Goal: Information Seeking & Learning: Check status

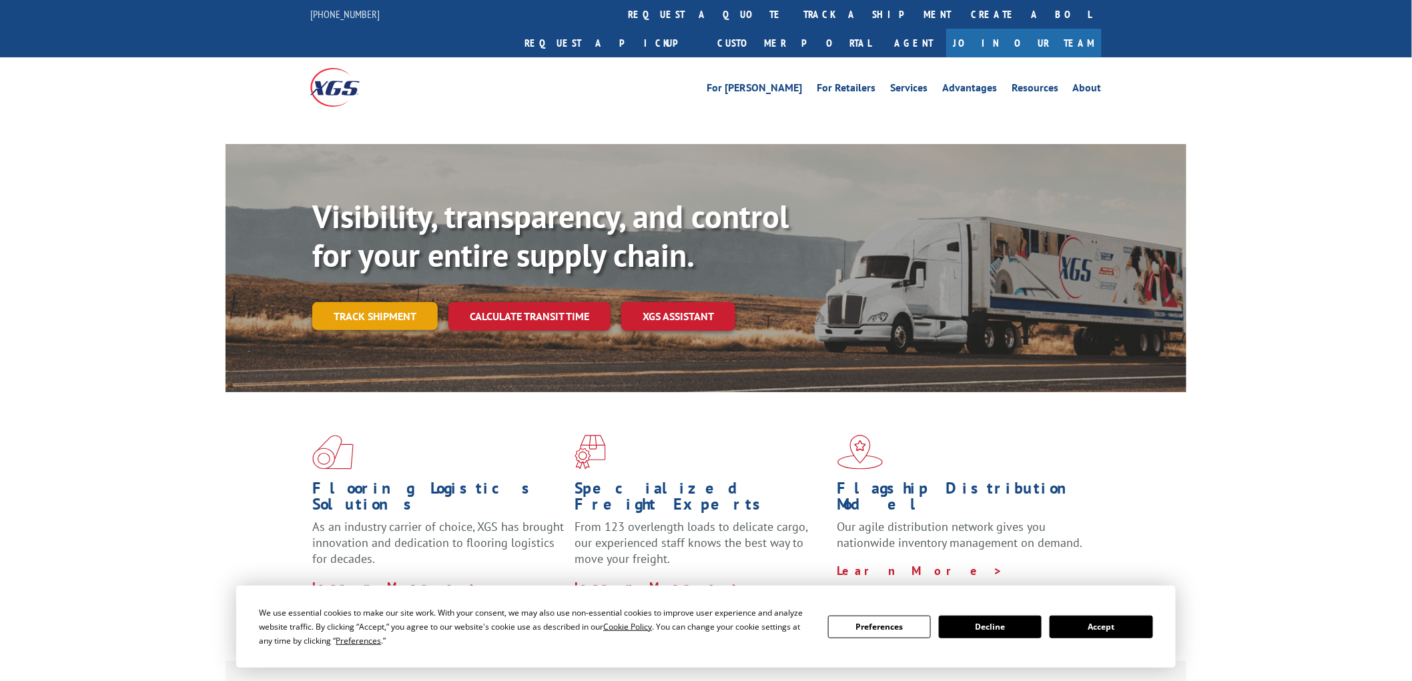
click at [361, 302] on link "Track shipment" at bounding box center [374, 316] width 125 height 28
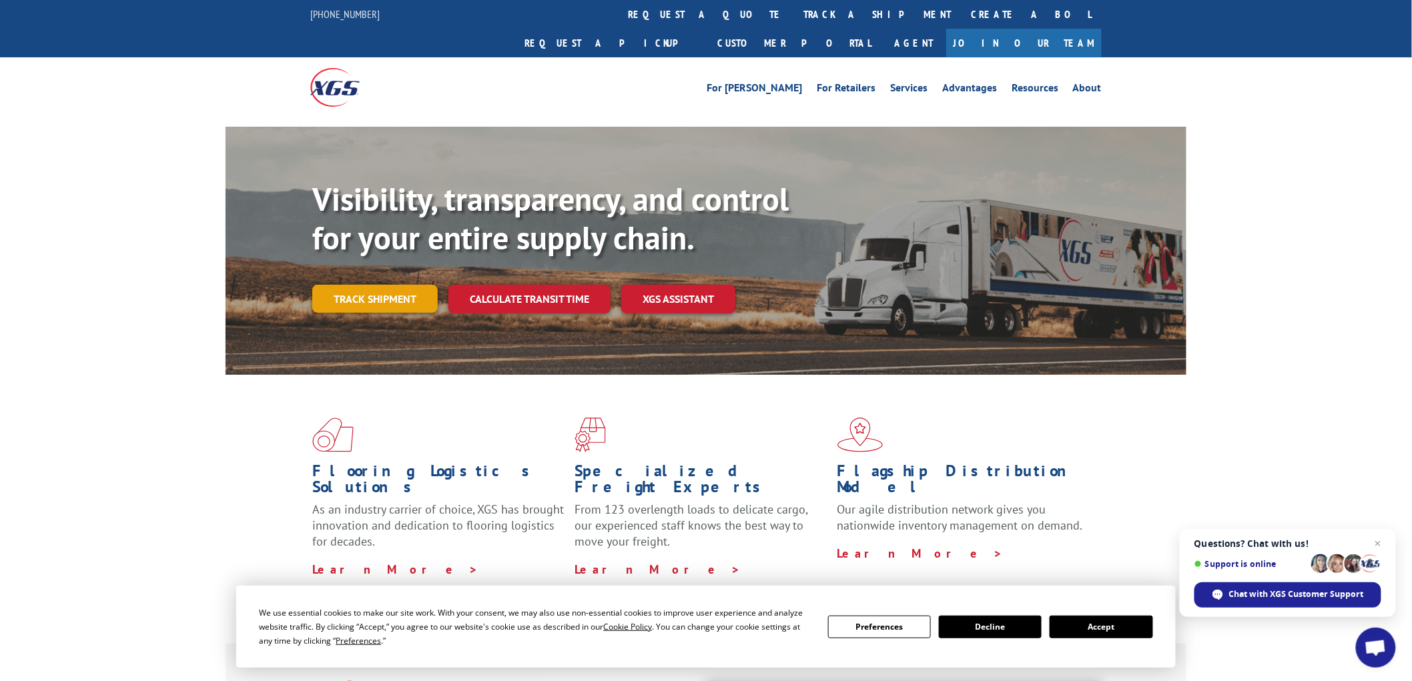
click at [388, 285] on link "Track shipment" at bounding box center [374, 299] width 125 height 28
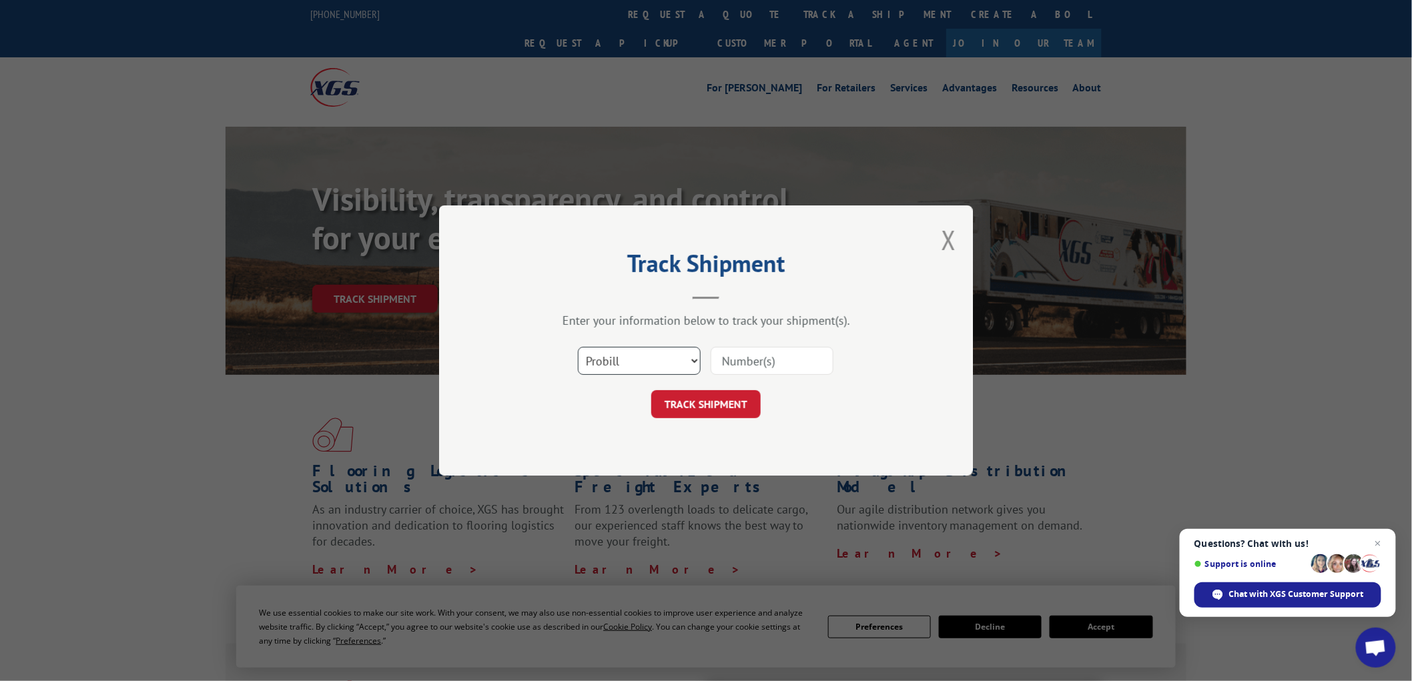
click at [668, 360] on select "Select category... Probill BOL PO" at bounding box center [639, 361] width 123 height 28
select select "bol"
click at [578, 347] on select "Select category... Probill BOL PO" at bounding box center [639, 361] width 123 height 28
click at [727, 365] on input at bounding box center [772, 361] width 123 height 28
type input "2840221"
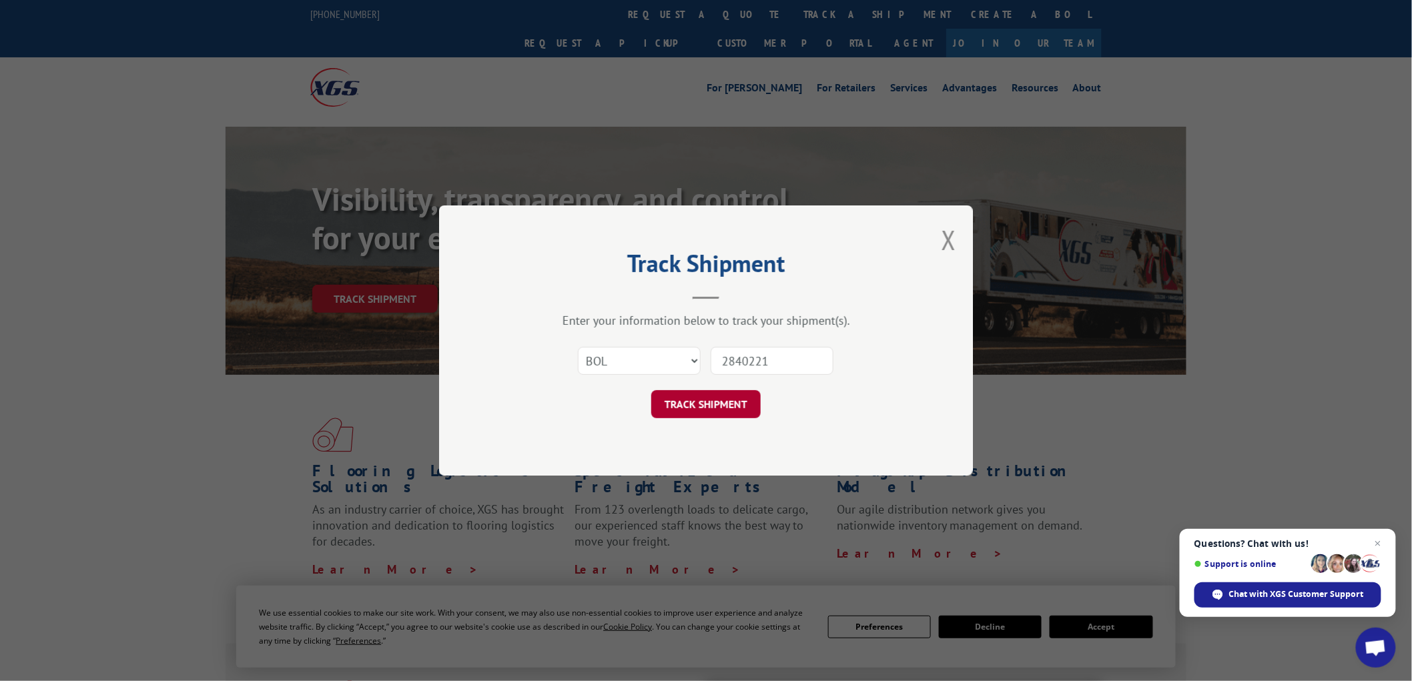
click at [711, 396] on button "TRACK SHIPMENT" at bounding box center [705, 404] width 109 height 28
